Goal: Task Accomplishment & Management: Use online tool/utility

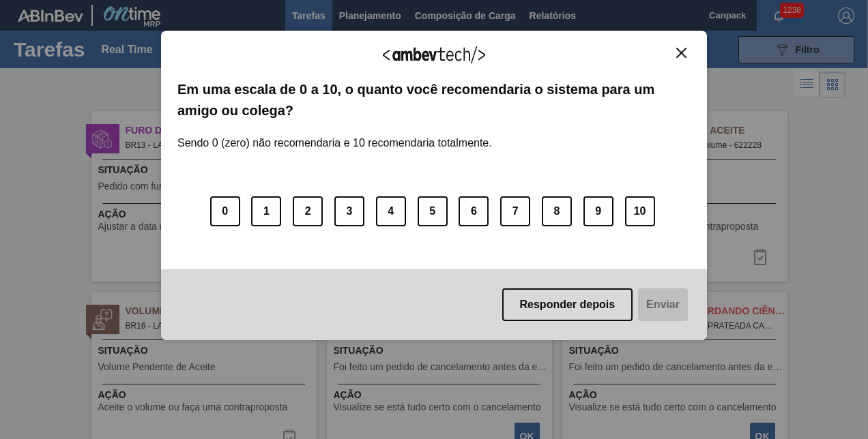
click at [676, 57] on button "Close" at bounding box center [681, 53] width 18 height 12
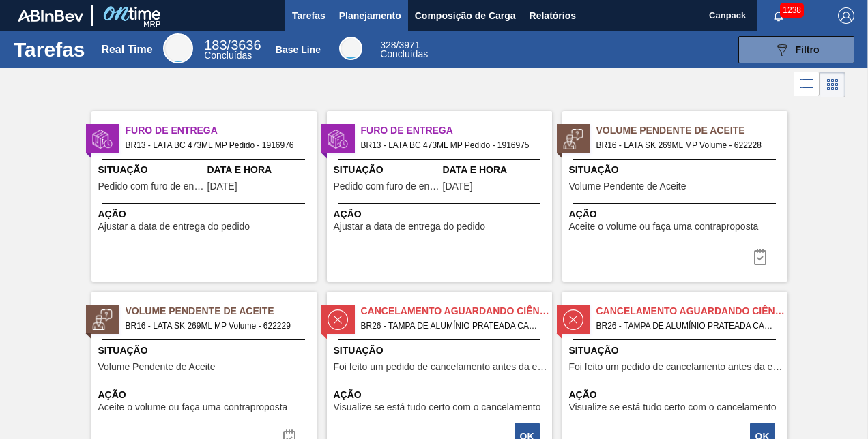
click at [378, 14] on span "Planejamento" at bounding box center [370, 16] width 62 height 16
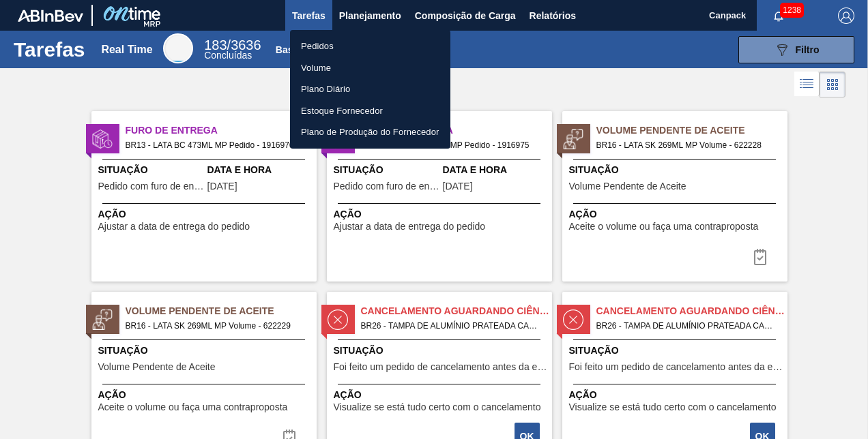
click at [322, 45] on li "Pedidos" at bounding box center [370, 46] width 160 height 22
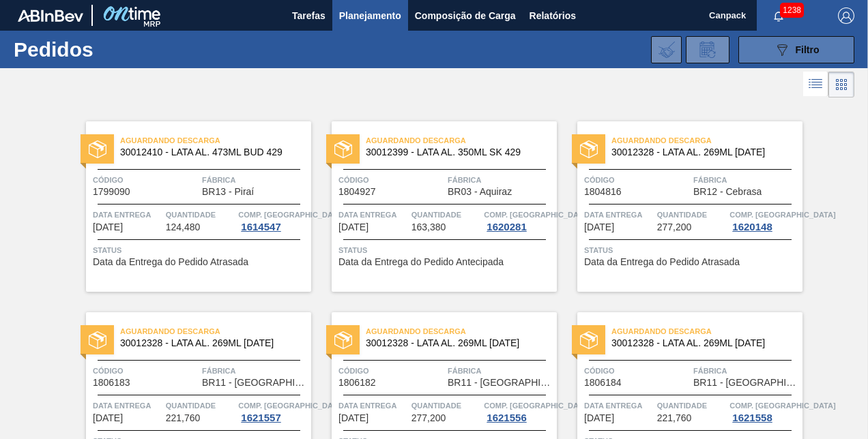
click at [796, 44] on span "Filtro" at bounding box center [808, 49] width 24 height 11
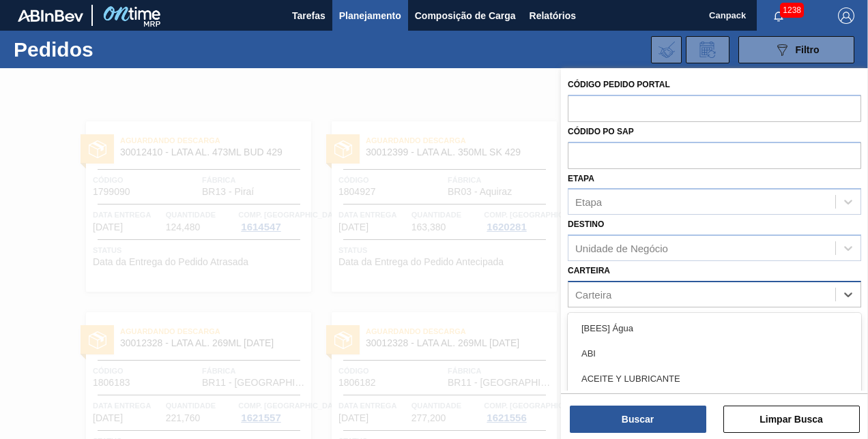
click at [619, 293] on div "Carteira" at bounding box center [701, 295] width 267 height 20
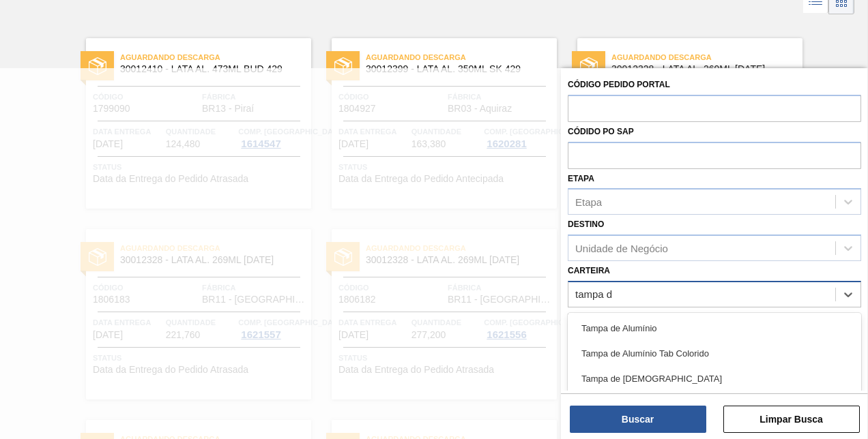
type input "tampa de"
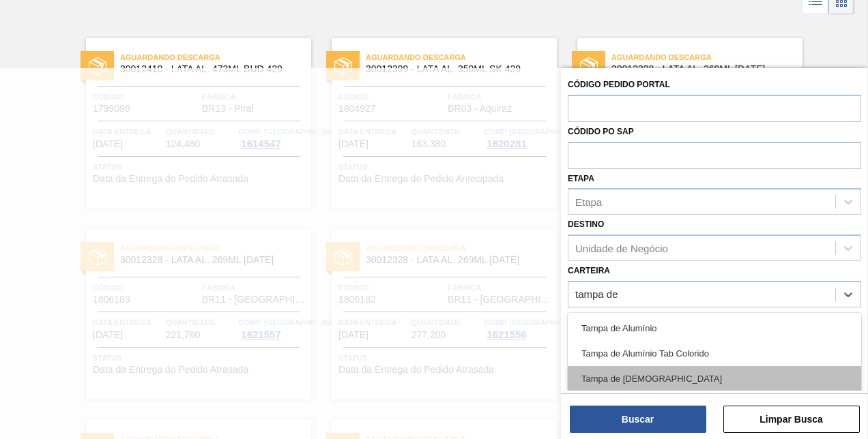
click at [624, 384] on div "Tampa de [DEMOGRAPHIC_DATA]" at bounding box center [714, 378] width 293 height 25
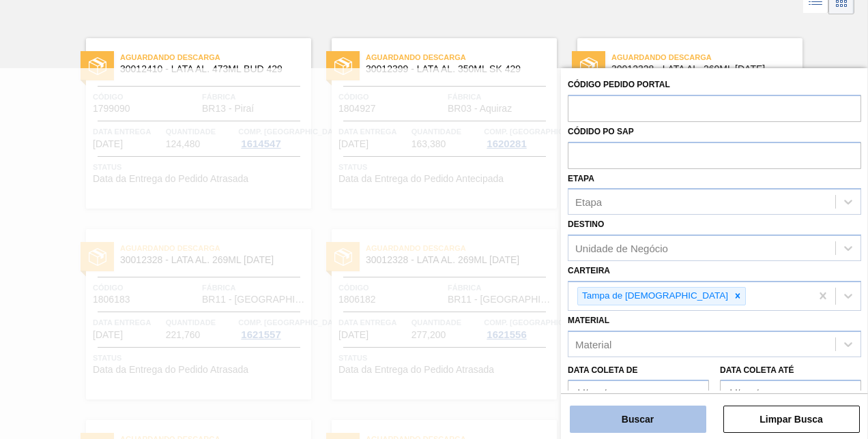
click at [631, 423] on button "Buscar" at bounding box center [638, 419] width 136 height 27
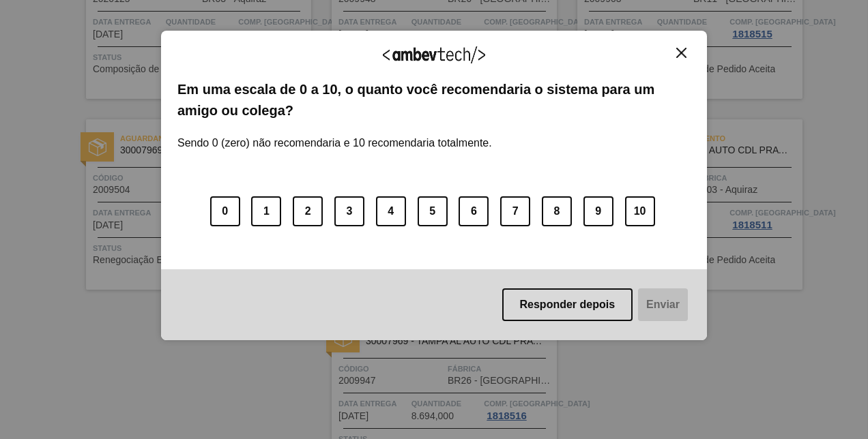
scroll to position [0, 0]
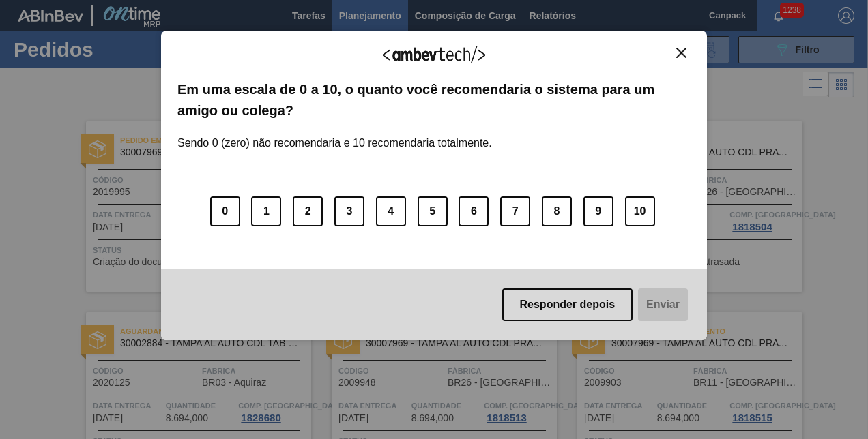
click at [677, 58] on button "Close" at bounding box center [681, 53] width 18 height 12
